Goal: Task Accomplishment & Management: Use online tool/utility

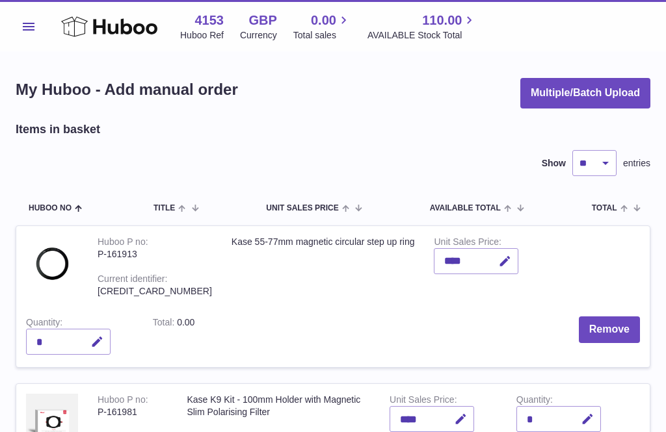
click at [82, 30] on icon at bounding box center [109, 27] width 96 height 26
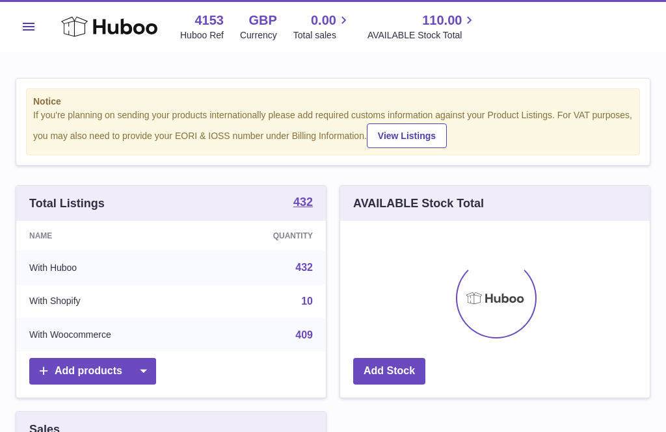
scroll to position [203, 309]
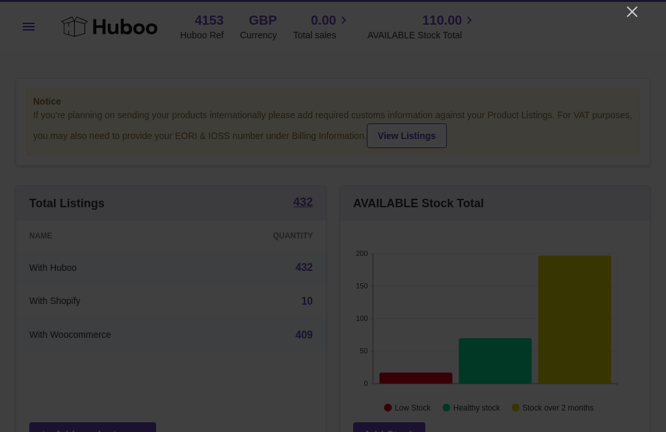
click at [634, 15] on icon "Close" at bounding box center [632, 12] width 16 height 16
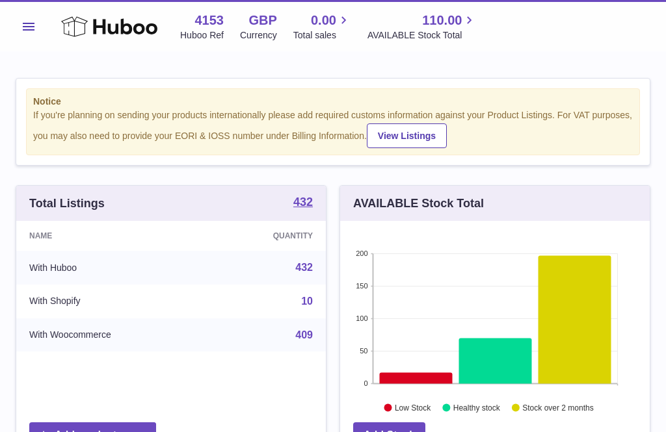
click at [33, 33] on button "Menu" at bounding box center [29, 27] width 26 height 26
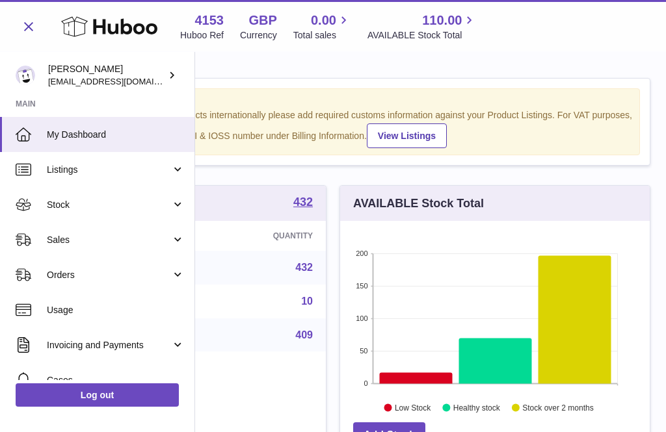
click at [83, 272] on span "Orders" at bounding box center [109, 275] width 124 height 12
click at [96, 336] on span "Add Manual Order" at bounding box center [116, 340] width 138 height 12
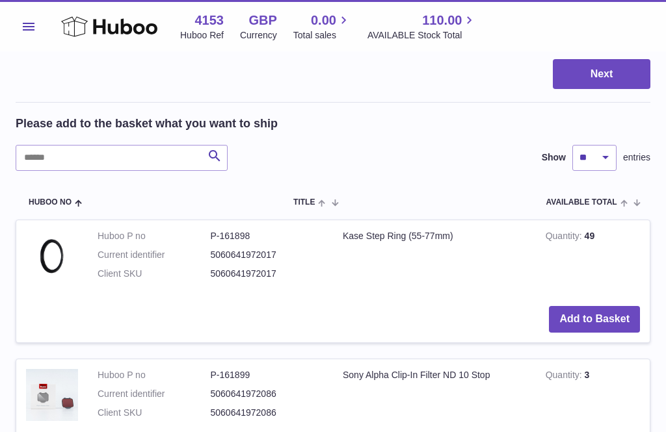
scroll to position [1039, 0]
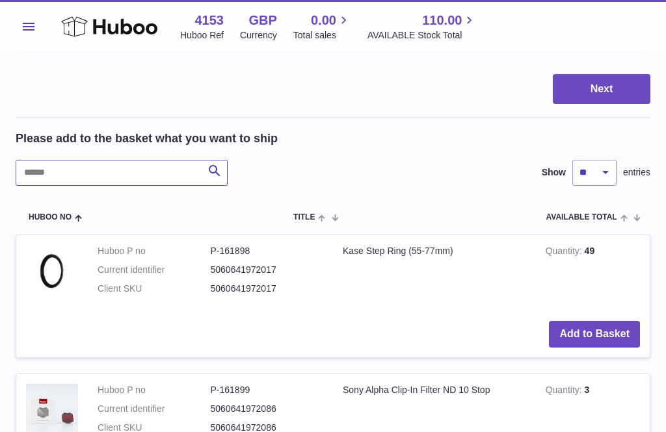
click at [47, 160] on input "text" at bounding box center [122, 173] width 212 height 26
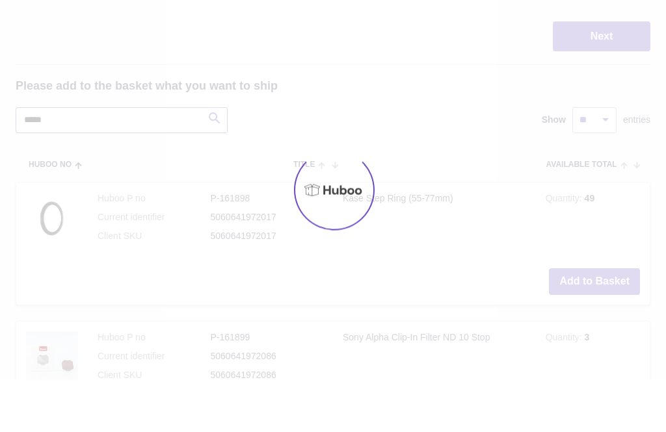
type input "*****"
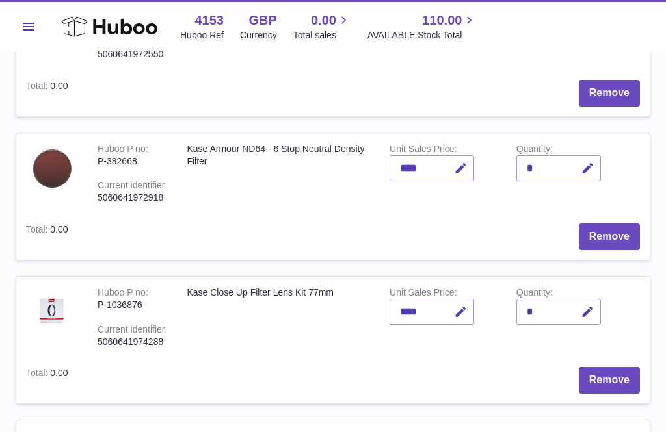
scroll to position [537, 0]
